Goal: Task Accomplishment & Management: Use online tool/utility

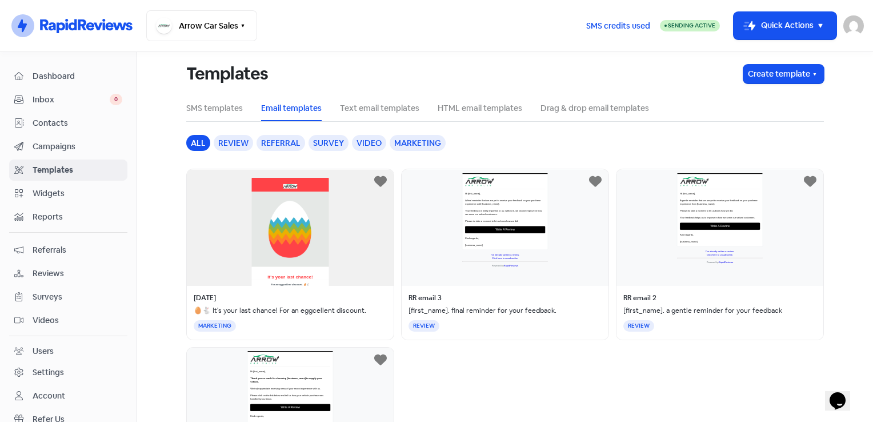
scroll to position [109, 0]
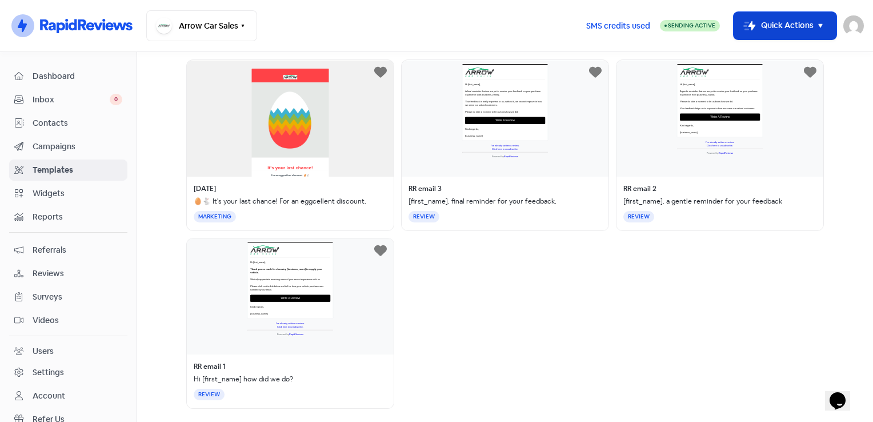
click at [812, 14] on button "Icon For Thunder-move Quick Actions" at bounding box center [785, 25] width 103 height 27
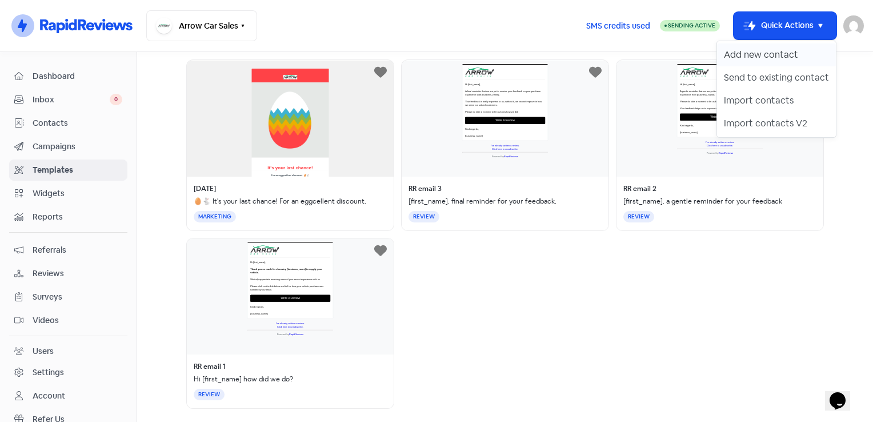
click at [771, 57] on button "Add new contact" at bounding box center [776, 54] width 119 height 23
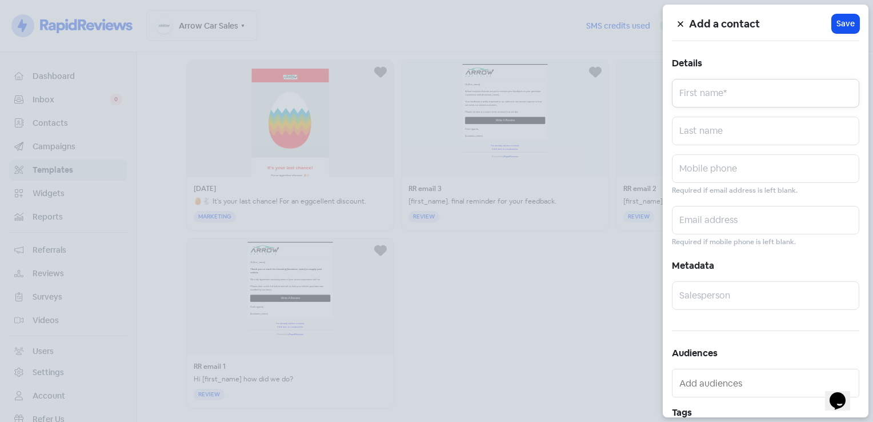
click at [739, 102] on input "text" at bounding box center [765, 93] width 187 height 29
type input "Oleksii"
type input "Bozii"
type input "0422338291"
click at [720, 209] on input "text" at bounding box center [765, 220] width 187 height 29
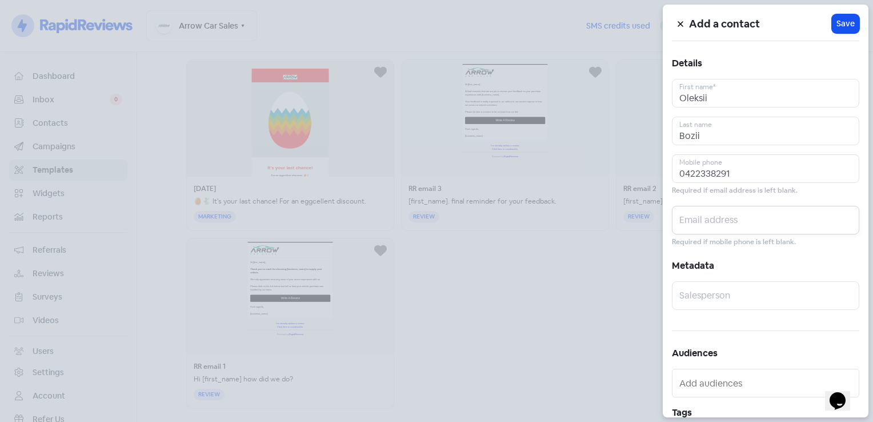
paste input "[EMAIL_ADDRESS][DOMAIN_NAME]"
type input "[EMAIL_ADDRESS][DOMAIN_NAME]"
click at [720, 292] on input "text" at bounding box center [765, 295] width 187 height 29
type input "[PERSON_NAME]"
click at [852, 25] on button "Icon For Loading Save" at bounding box center [845, 23] width 27 height 19
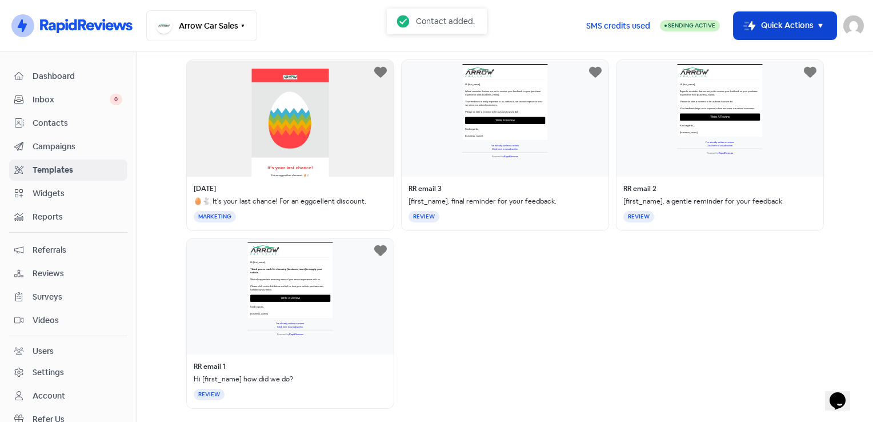
click at [796, 27] on button "Icon For Thunder-move Quick Actions" at bounding box center [785, 25] width 103 height 27
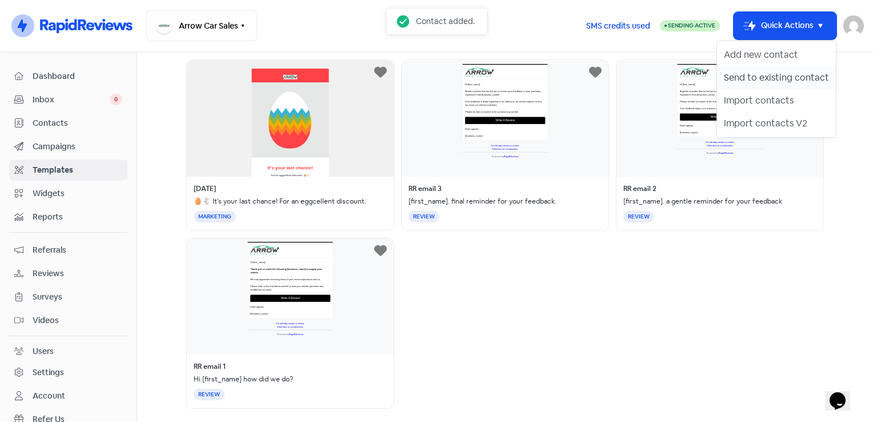
click at [787, 75] on button "Send to existing contact" at bounding box center [776, 77] width 119 height 23
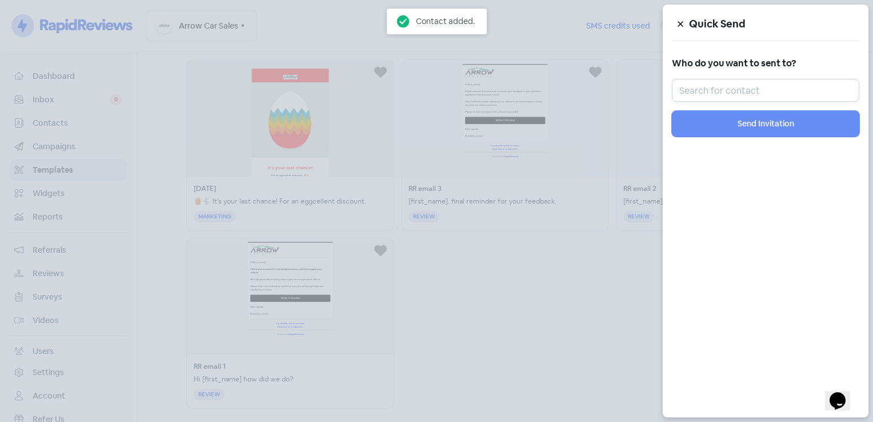
click at [766, 92] on input "text" at bounding box center [765, 90] width 187 height 23
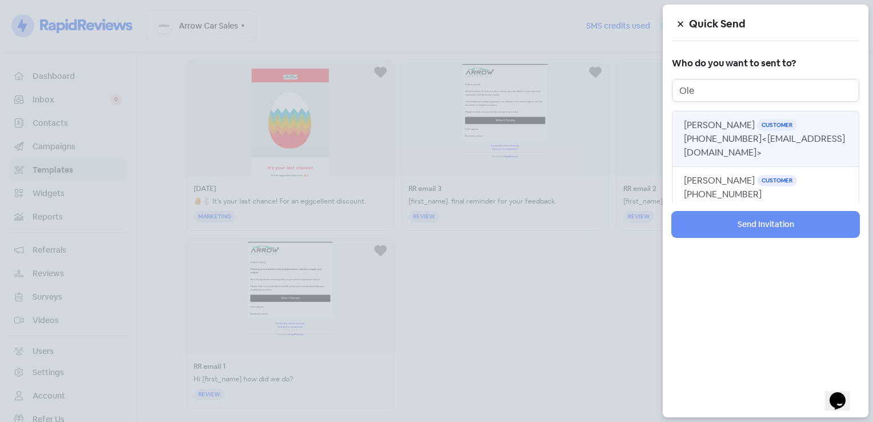
type input "Ole"
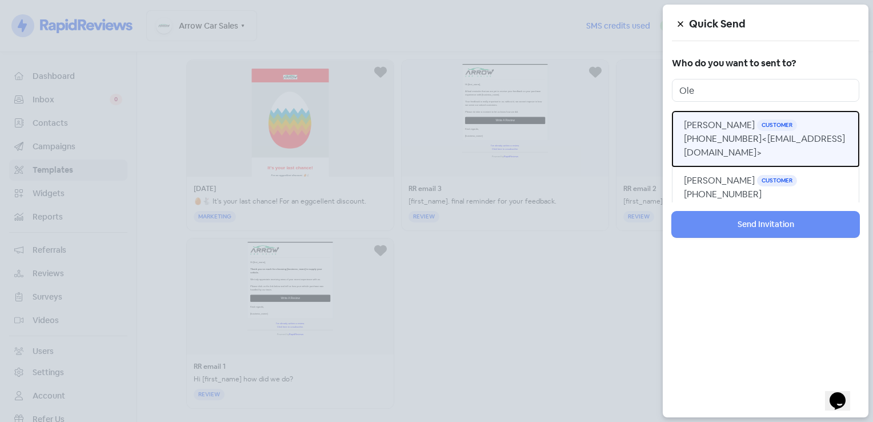
click at [784, 136] on span "<[EMAIL_ADDRESS][DOMAIN_NAME]>" at bounding box center [764, 146] width 161 height 26
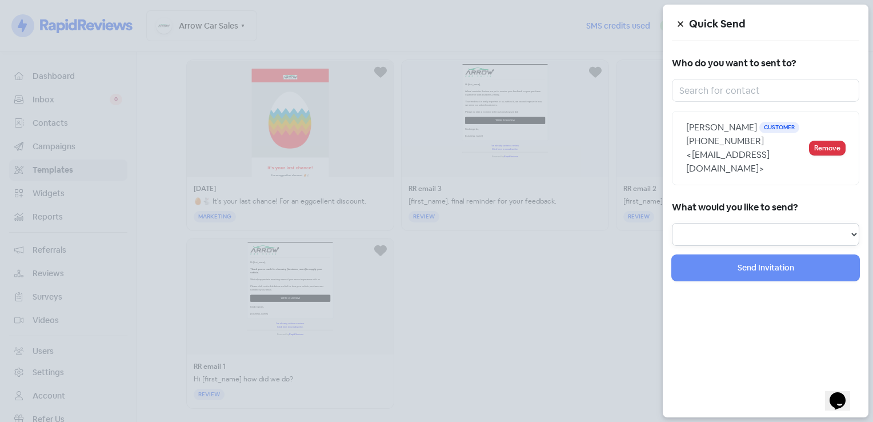
click at [751, 223] on select "Review Invitation Referral Invitation Survey Invitation Video Invitation" at bounding box center [765, 234] width 187 height 23
select select "review"
click at [672, 223] on select "Review Invitation Referral Invitation Survey Invitation Video Invitation" at bounding box center [765, 234] width 187 height 23
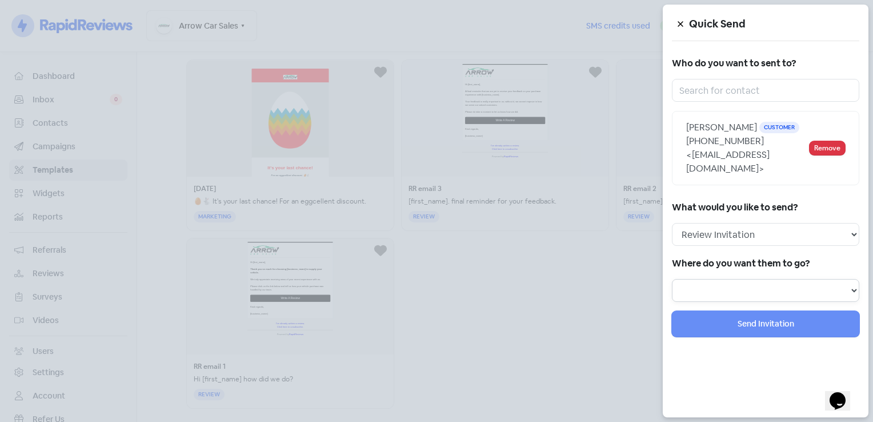
click at [727, 279] on select at bounding box center [765, 290] width 187 height 23
select select "71"
click at [672, 279] on select "Review form: Default review form Review form: [PERSON_NAME] Review form: [PERSO…" at bounding box center [765, 290] width 187 height 23
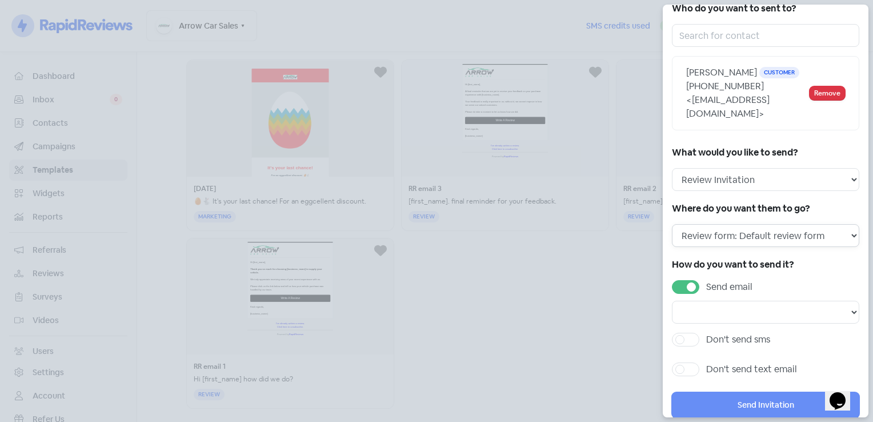
scroll to position [64, 0]
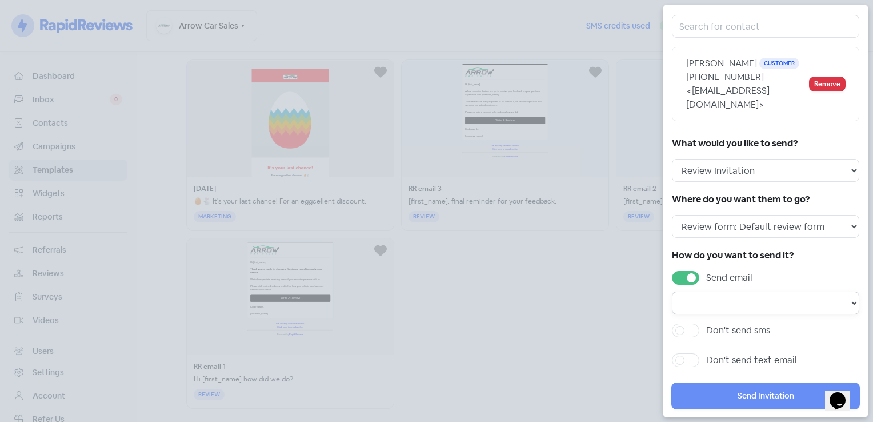
click at [732, 292] on select "Email template: RR email 3 Email template: RR email 2 Email template: RR email 1" at bounding box center [765, 303] width 187 height 23
select select "170"
click at [672, 292] on select "Email template: RR email 3 Email template: RR email 2 Email template: RR email 1" at bounding box center [765, 303] width 187 height 23
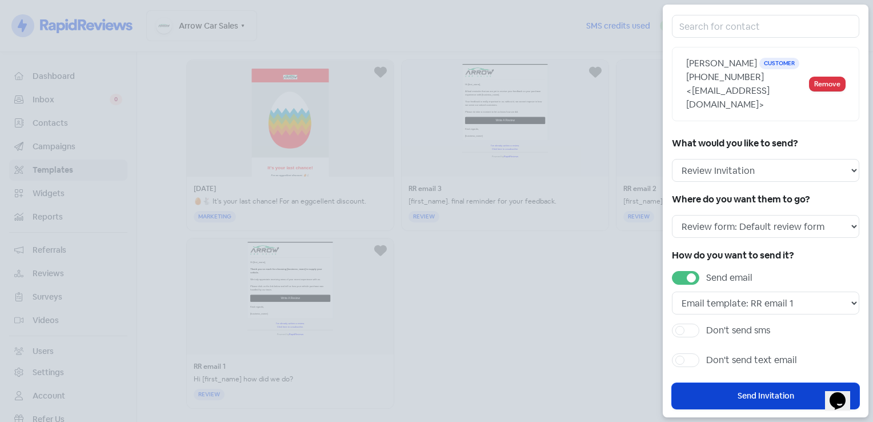
click at [776, 383] on button "Send Invitation" at bounding box center [765, 396] width 187 height 26
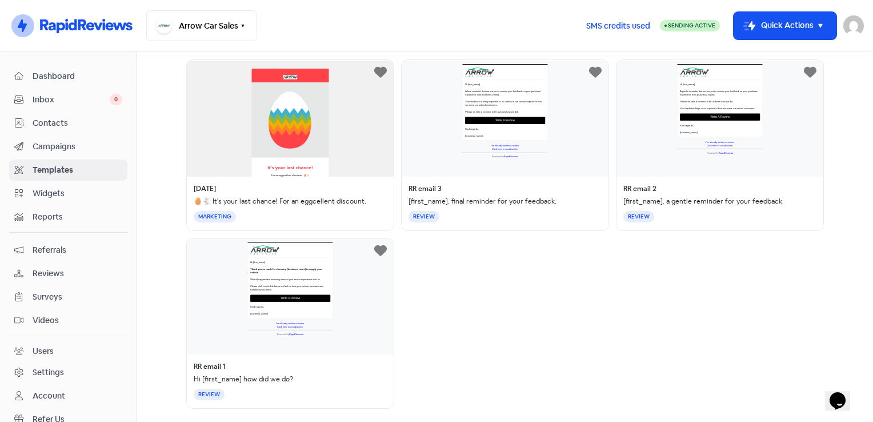
click at [46, 269] on span "Reviews" at bounding box center [78, 274] width 90 height 12
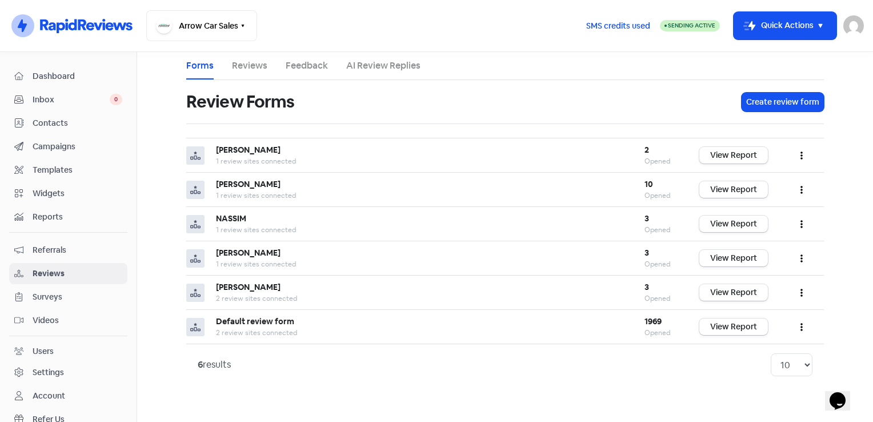
click at [241, 57] on li "Reviews" at bounding box center [249, 65] width 35 height 27
click at [240, 74] on li "Reviews" at bounding box center [249, 65] width 35 height 27
click at [250, 51] on nav "Icon For Thunder-circle Arrow Car Sales Switch Business All businesses Arrow Au…" at bounding box center [436, 26] width 873 height 52
click at [252, 62] on link "Reviews" at bounding box center [249, 66] width 35 height 14
